Goal: Find specific page/section: Find specific page/section

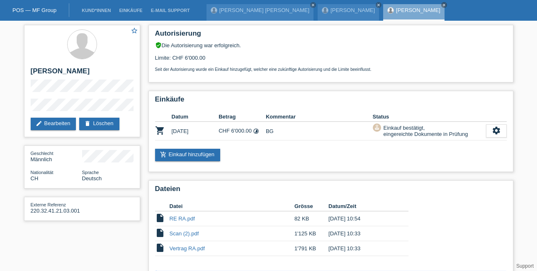
click at [277, 2] on div "Zoltan Csaba Szilagyi close Fatima Catovic close Roland Aebischer close" at bounding box center [328, 10] width 242 height 21
click at [311, 7] on icon "close" at bounding box center [313, 5] width 4 height 4
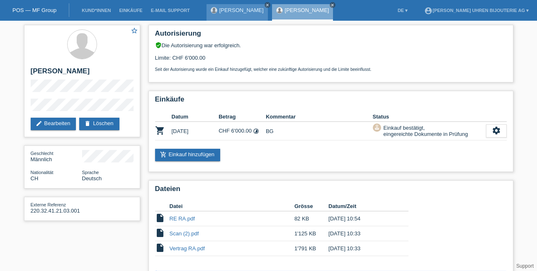
click at [265, 4] on icon "close" at bounding box center [267, 5] width 4 height 4
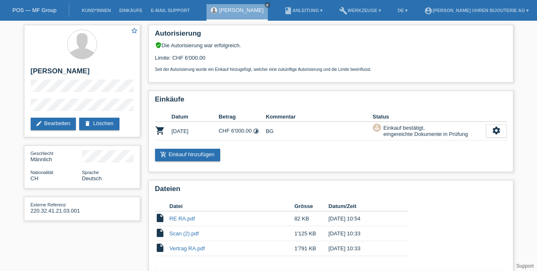
click at [39, 12] on link "POS — MF Group" at bounding box center [34, 10] width 44 height 6
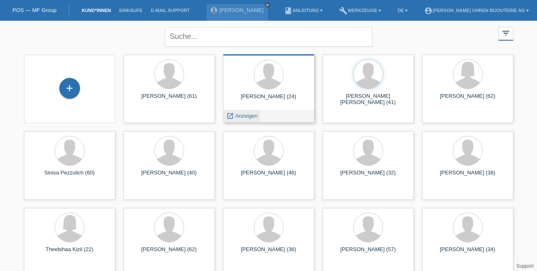
click at [238, 115] on span "Anzeigen" at bounding box center [246, 116] width 22 height 6
